Goal: Check status: Check status

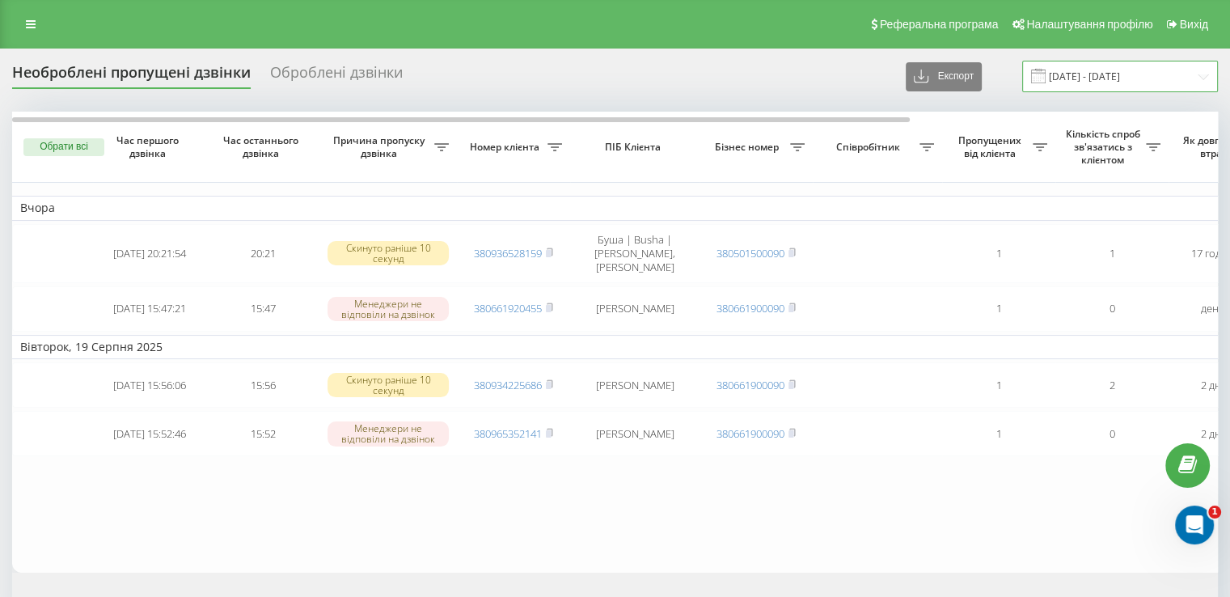
click at [1171, 82] on input "19.08.2025 - 20.08.2025" at bounding box center [1120, 77] width 196 height 32
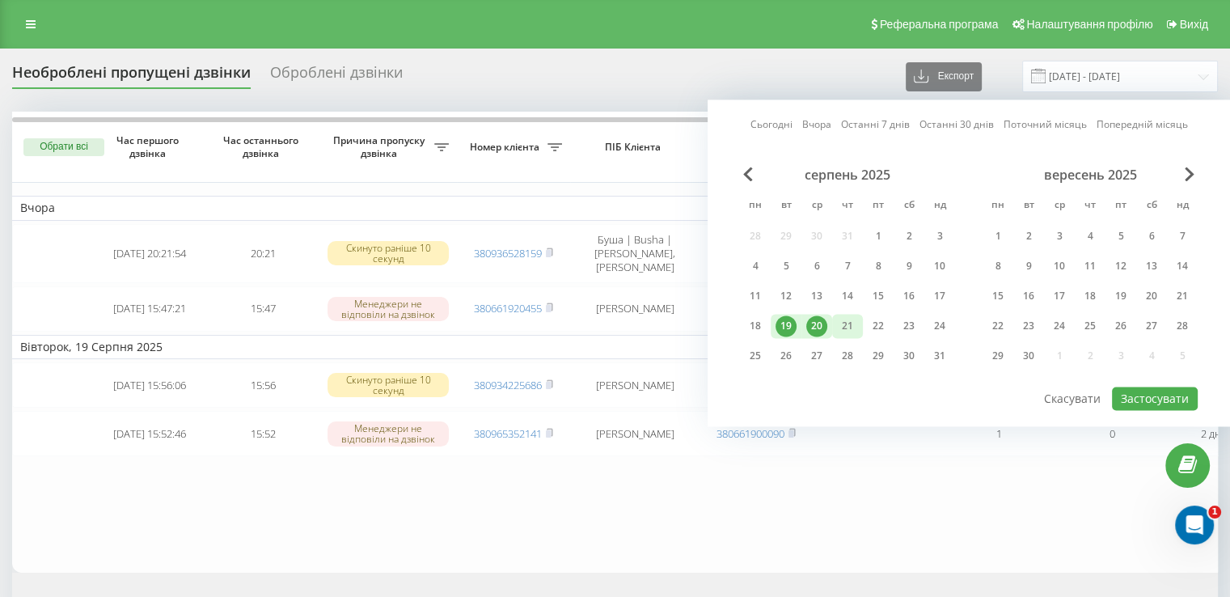
click at [852, 315] on div "21" at bounding box center [847, 325] width 21 height 21
click at [1132, 394] on button "Застосувати" at bounding box center [1155, 398] width 86 height 23
type input "21.08.2025 - 21.08.2025"
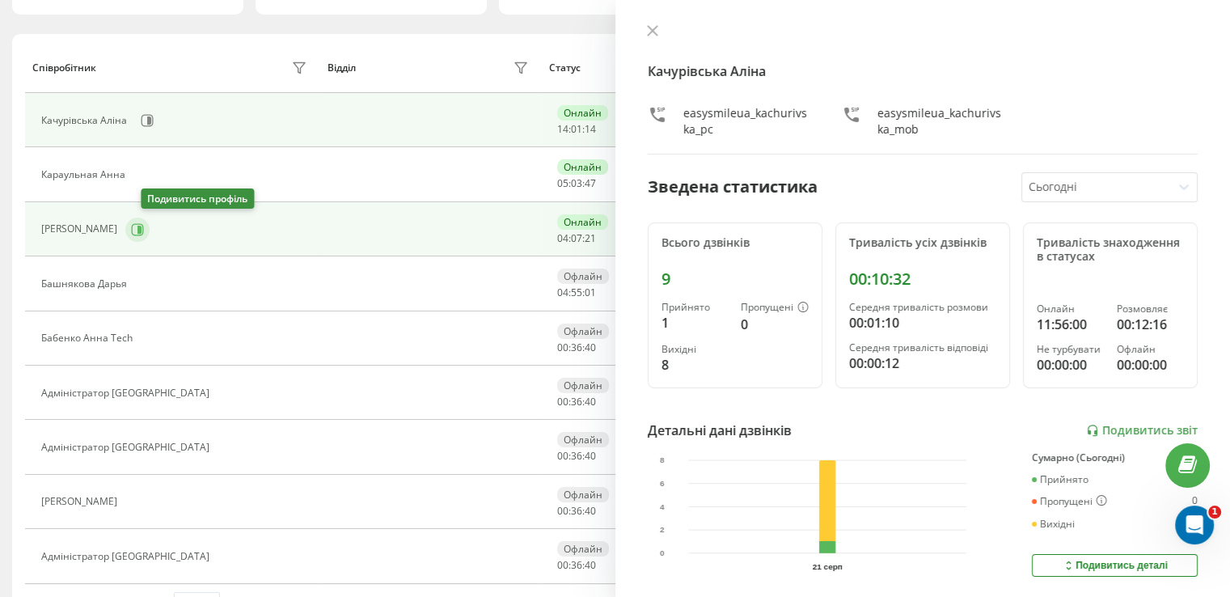
click at [144, 223] on icon at bounding box center [138, 229] width 12 height 12
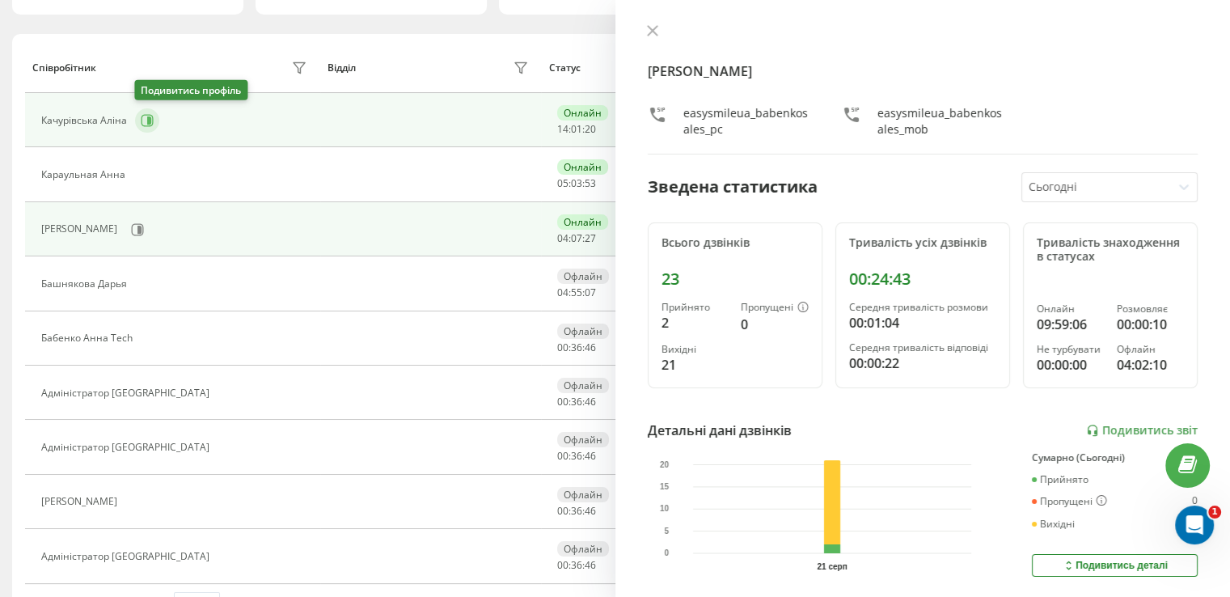
click at [143, 110] on button at bounding box center [147, 120] width 24 height 24
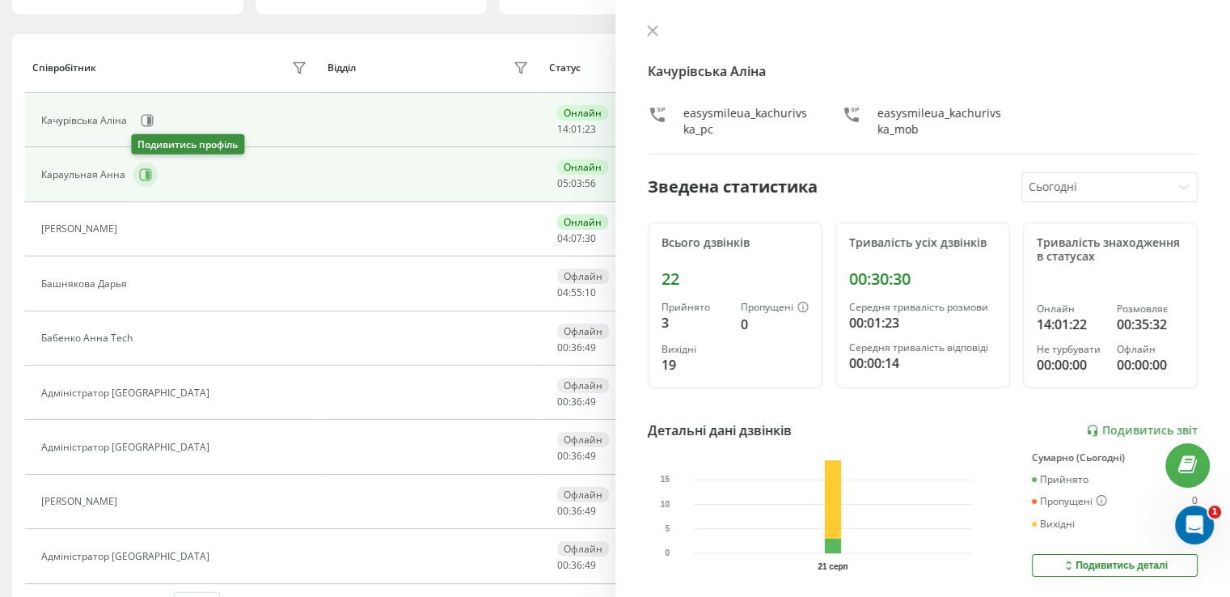
click at [148, 177] on icon at bounding box center [145, 174] width 13 height 13
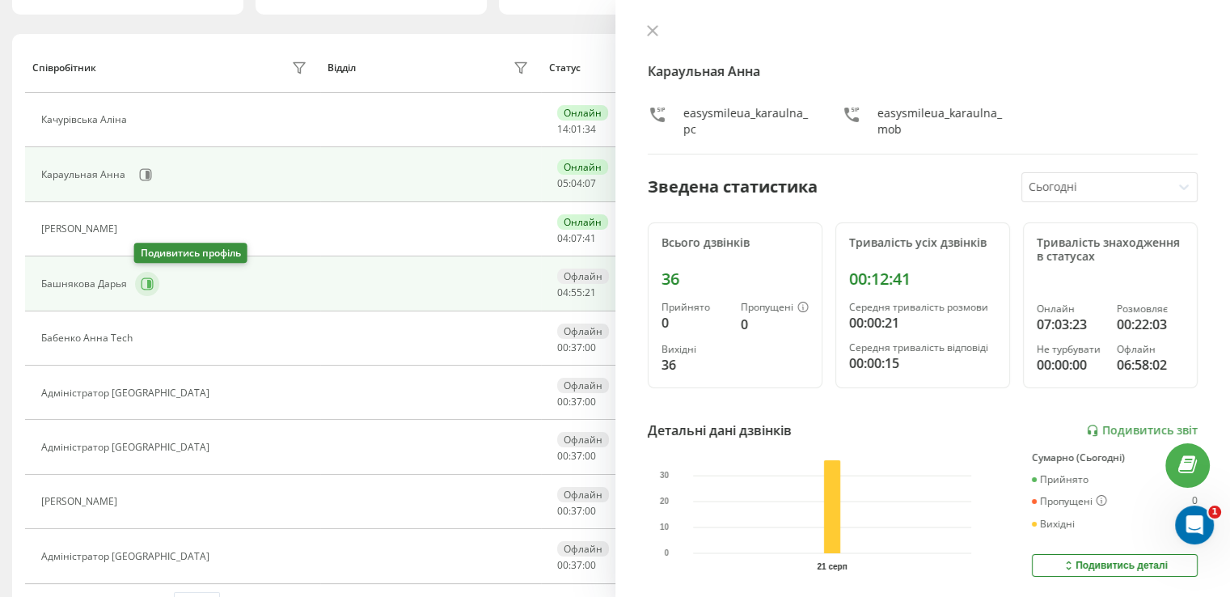
click at [137, 289] on button at bounding box center [147, 284] width 24 height 24
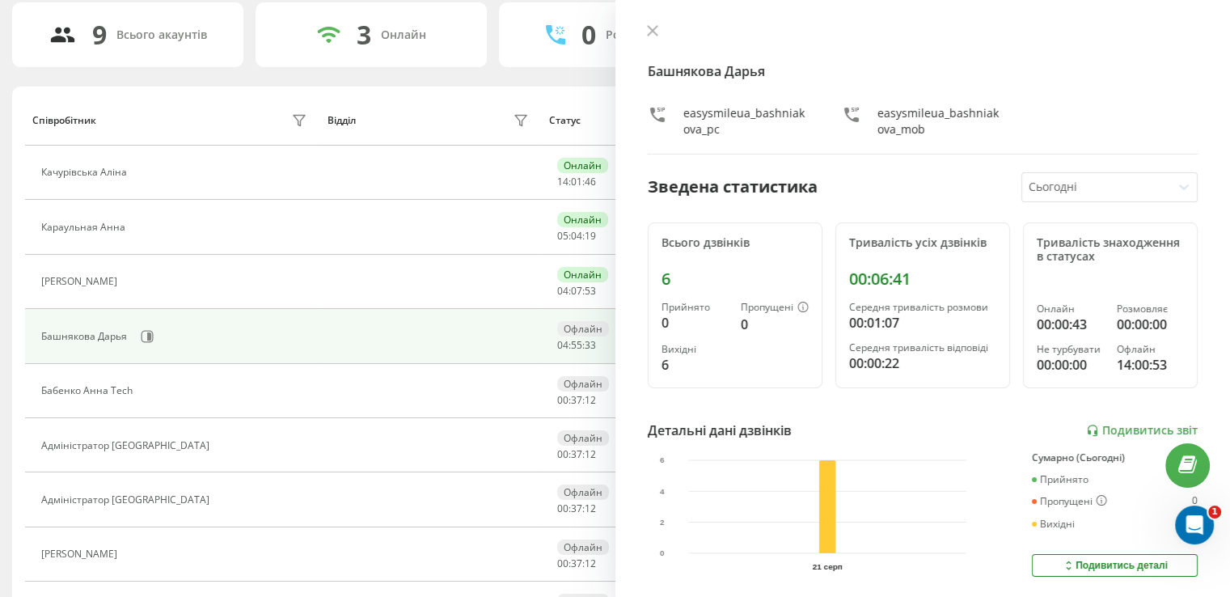
scroll to position [83, 0]
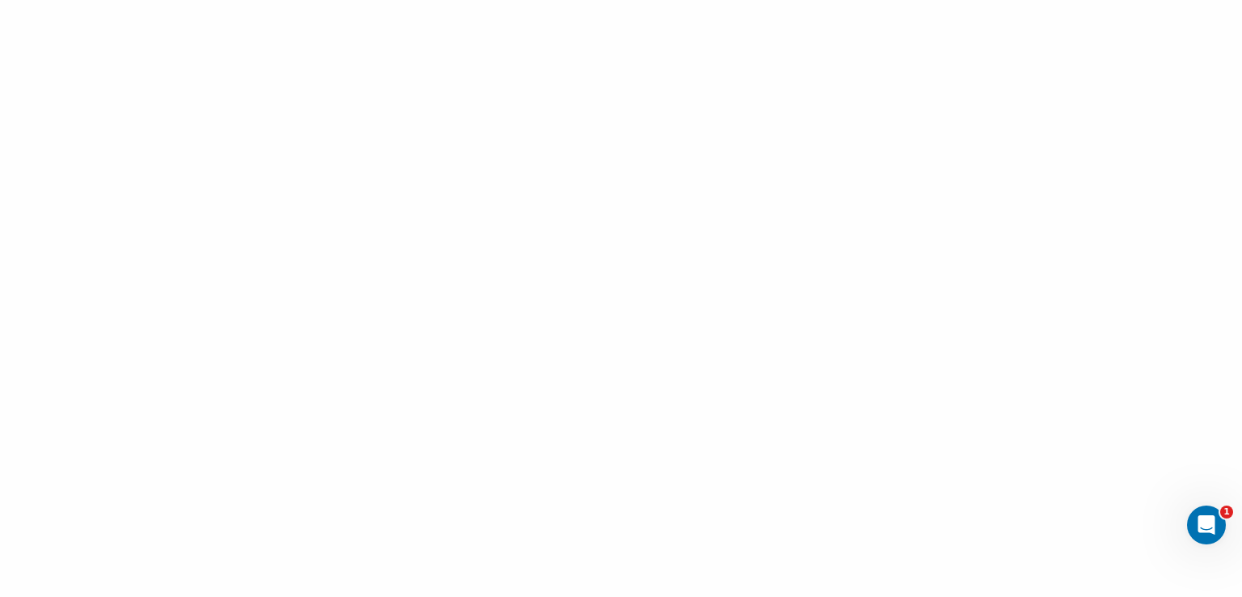
click at [901, 251] on div at bounding box center [621, 298] width 1242 height 597
click at [958, 159] on div at bounding box center [621, 298] width 1242 height 597
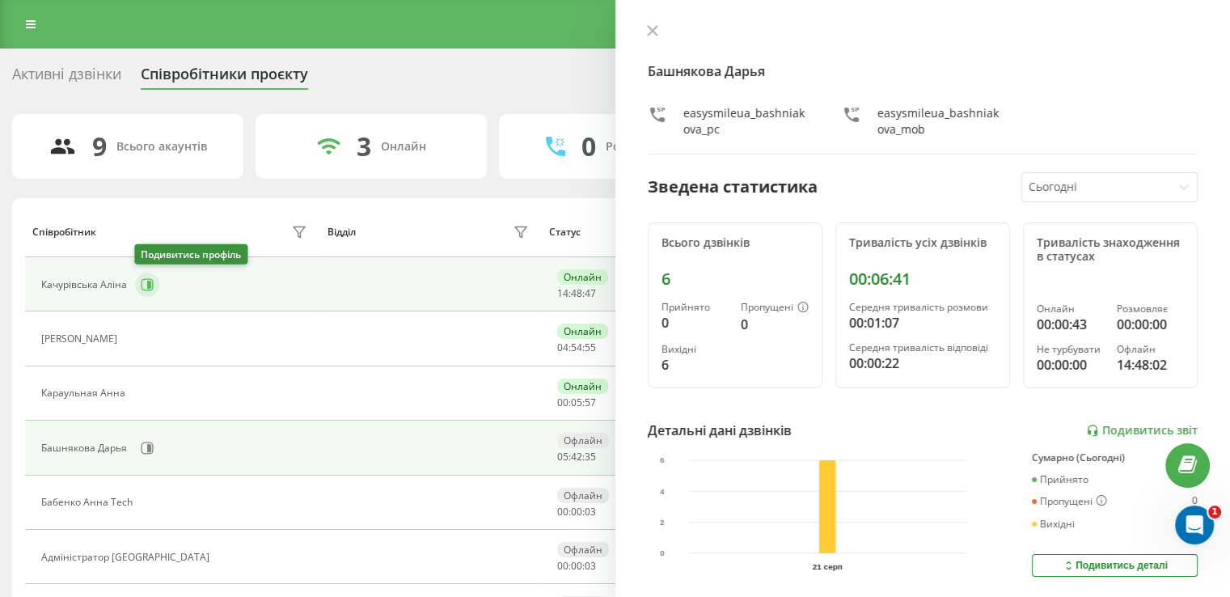
click at [142, 285] on icon at bounding box center [147, 284] width 13 height 13
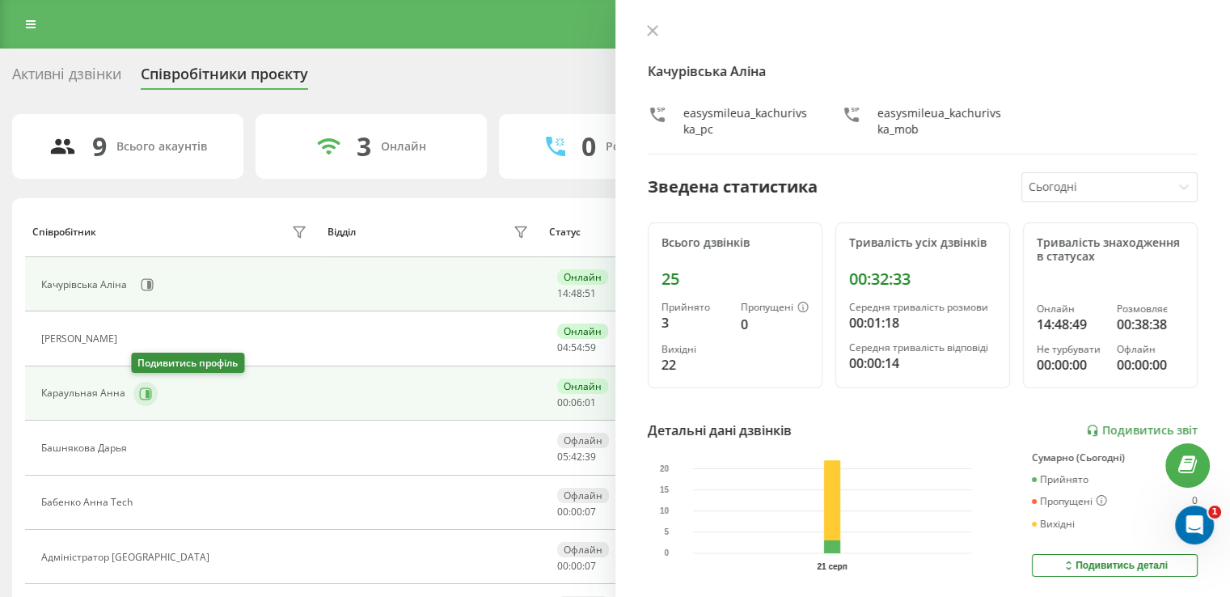
click at [146, 394] on icon at bounding box center [148, 393] width 4 height 8
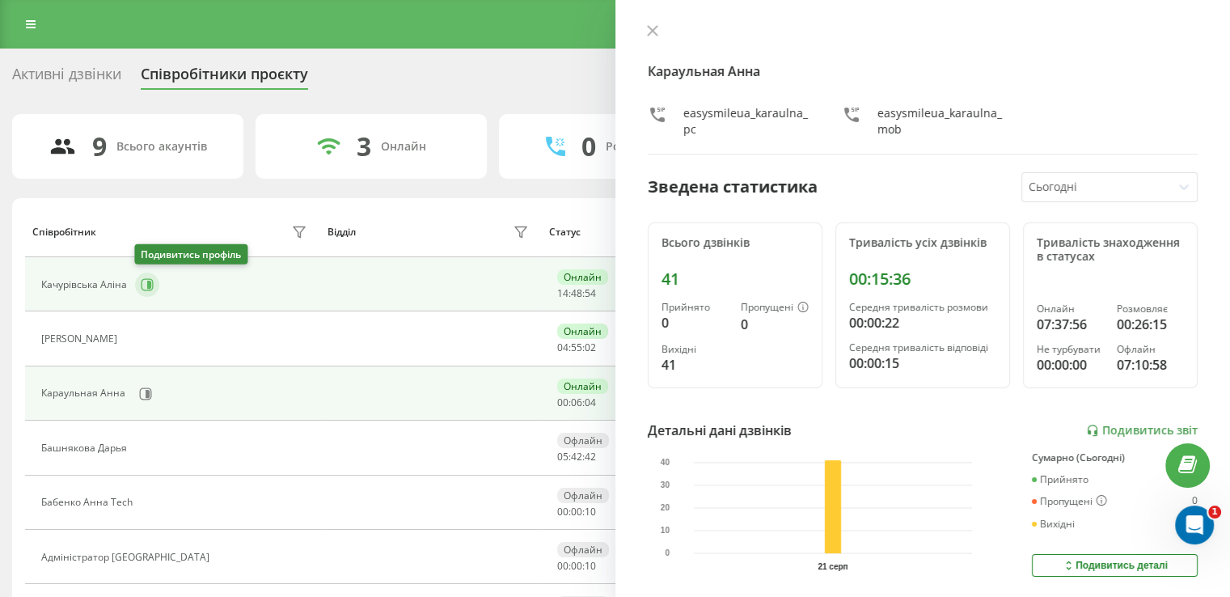
click at [143, 282] on icon at bounding box center [147, 284] width 13 height 13
